Goal: Check status: Check status

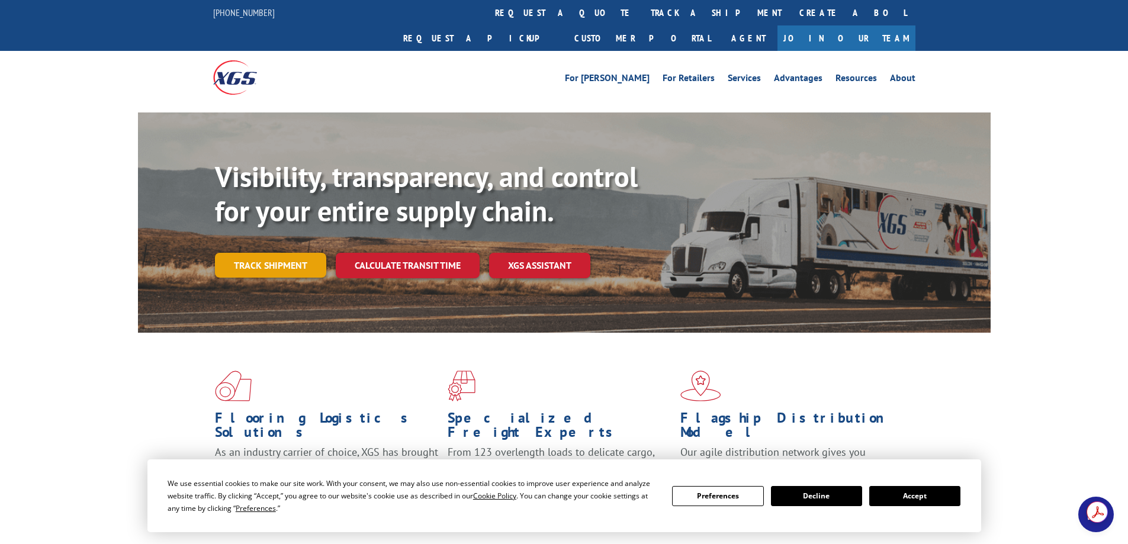
click at [270, 253] on link "Track shipment" at bounding box center [270, 265] width 111 height 25
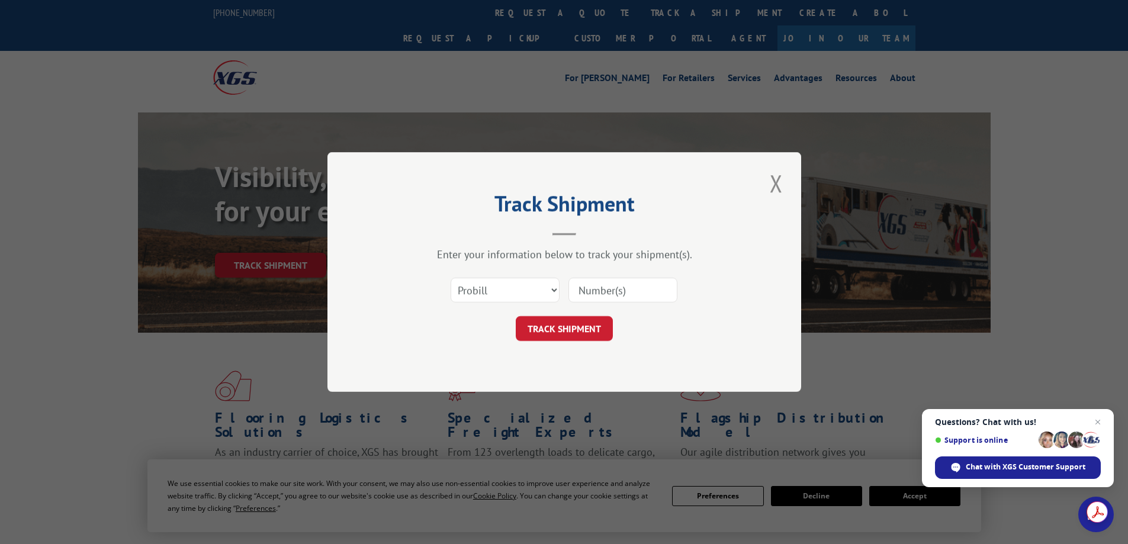
drag, startPoint x: 626, startPoint y: 291, endPoint x: 618, endPoint y: 291, distance: 7.7
click at [626, 291] on input at bounding box center [622, 290] width 109 height 25
paste input "5945992"
type input "5945992"
click at [564, 333] on button "TRACK SHIPMENT" at bounding box center [564, 328] width 97 height 25
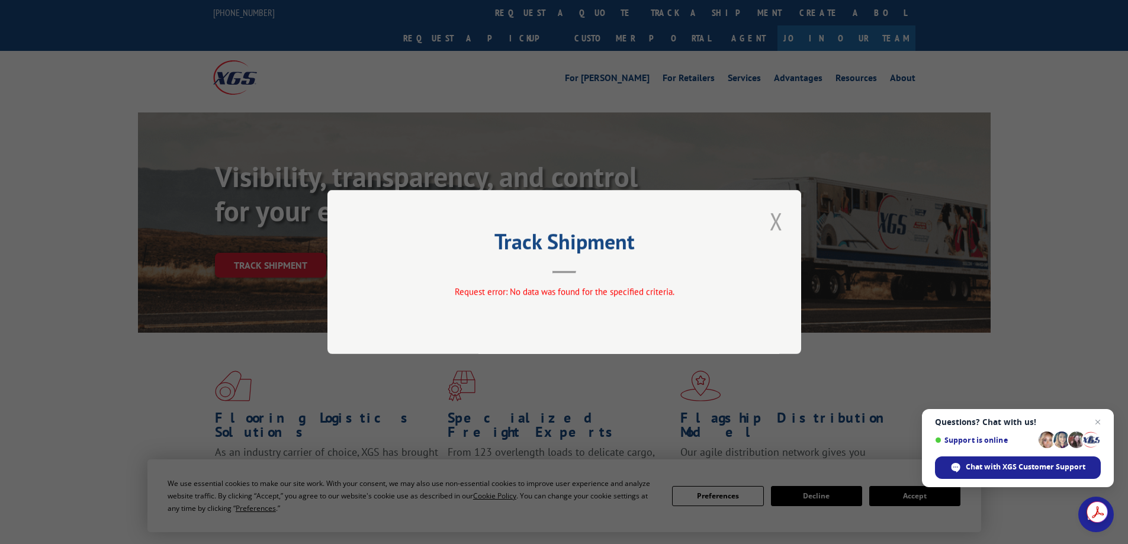
click at [779, 224] on button "Close modal" at bounding box center [776, 221] width 20 height 33
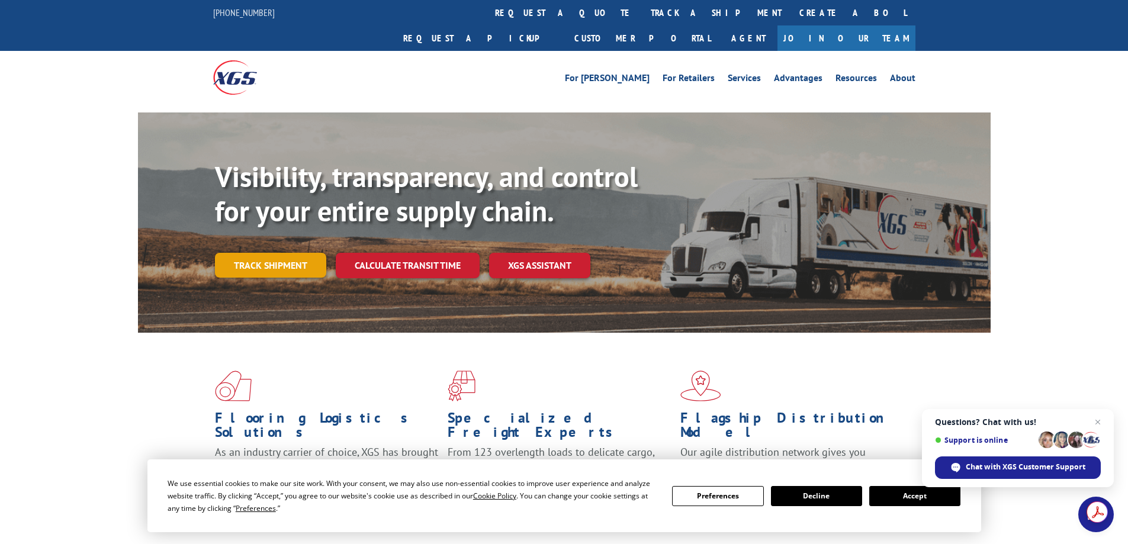
click at [299, 253] on link "Track shipment" at bounding box center [270, 265] width 111 height 25
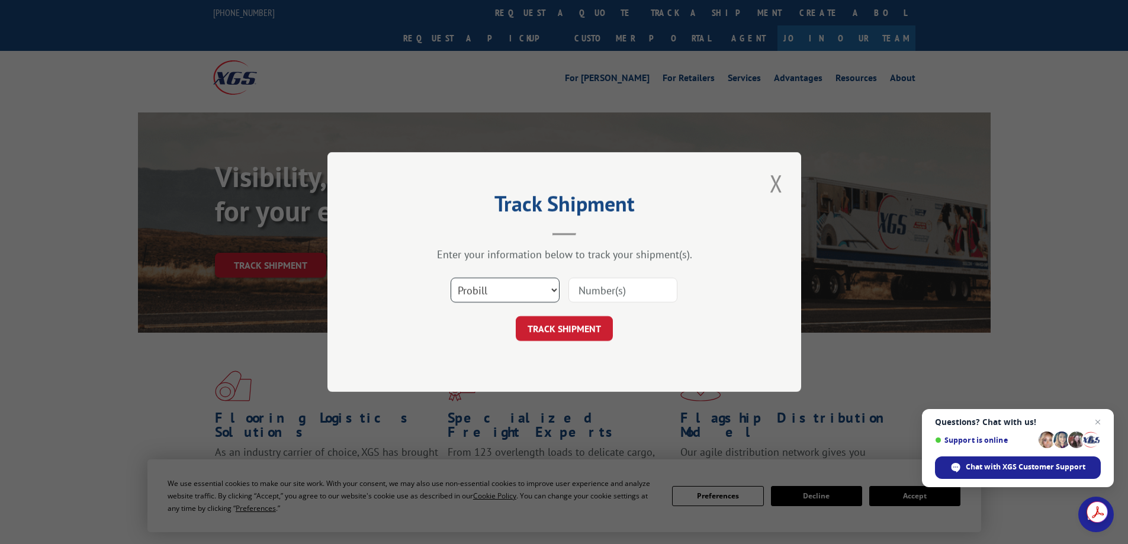
click at [554, 293] on select "Select category... Probill BOL PO" at bounding box center [504, 290] width 109 height 25
select select "bol"
click at [450, 278] on select "Select category... Probill BOL PO" at bounding box center [504, 290] width 109 height 25
drag, startPoint x: 613, startPoint y: 292, endPoint x: 606, endPoint y: 291, distance: 6.5
click at [613, 292] on input at bounding box center [622, 290] width 109 height 25
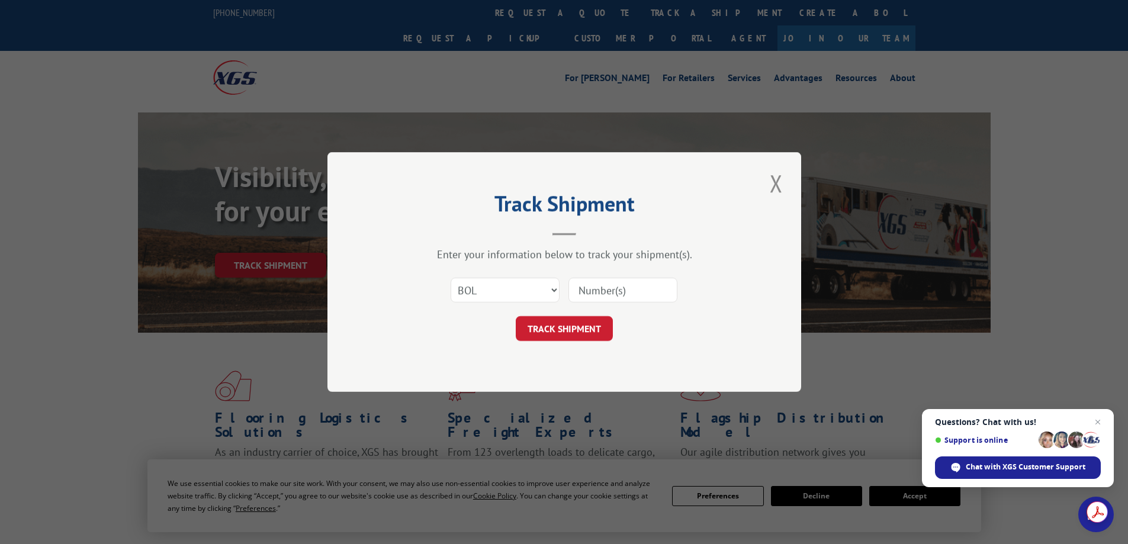
paste input "5945992"
type input "5945992"
click at [591, 324] on button "TRACK SHIPMENT" at bounding box center [564, 328] width 97 height 25
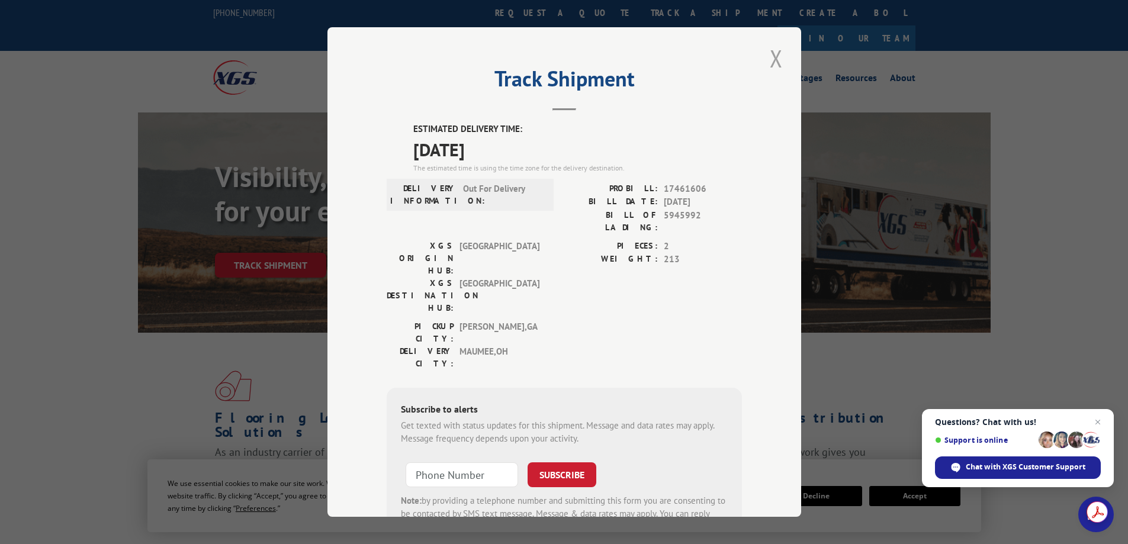
click at [771, 62] on button "Close modal" at bounding box center [776, 58] width 20 height 33
